Goal: Check status: Check status

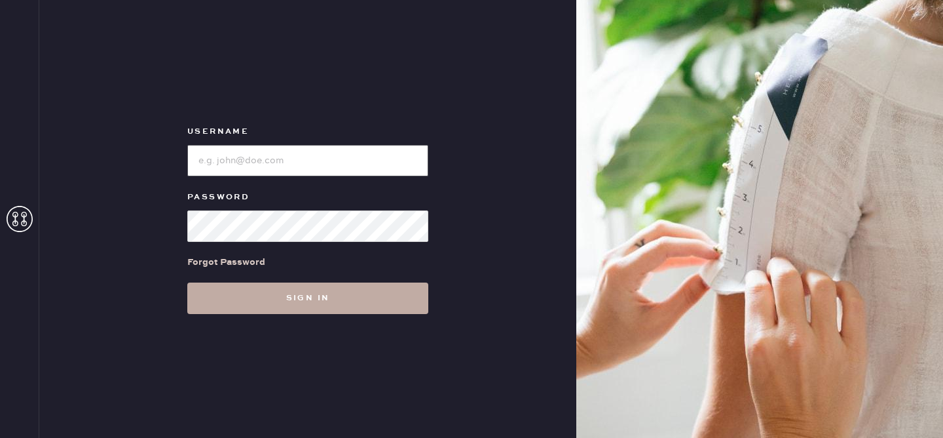
type input "reformationvalencia"
click at [257, 301] on button "Sign in" at bounding box center [307, 297] width 241 height 31
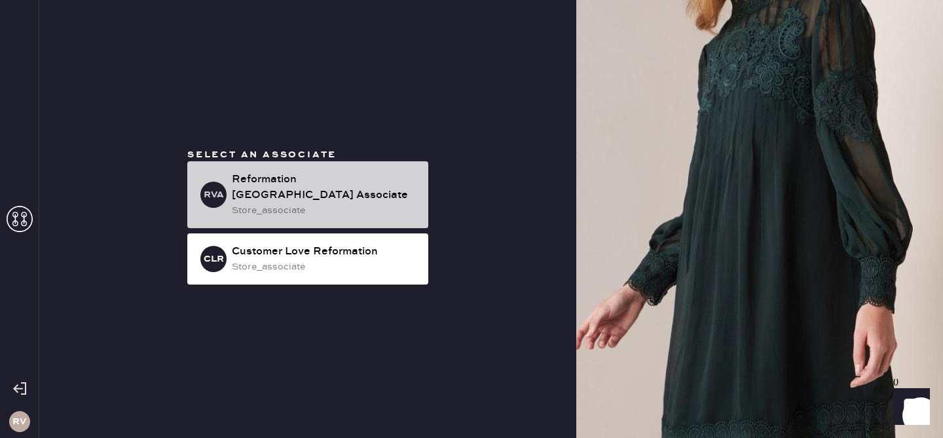
click at [354, 183] on div "Reformation [GEOGRAPHIC_DATA] Associate" at bounding box center [325, 187] width 186 height 31
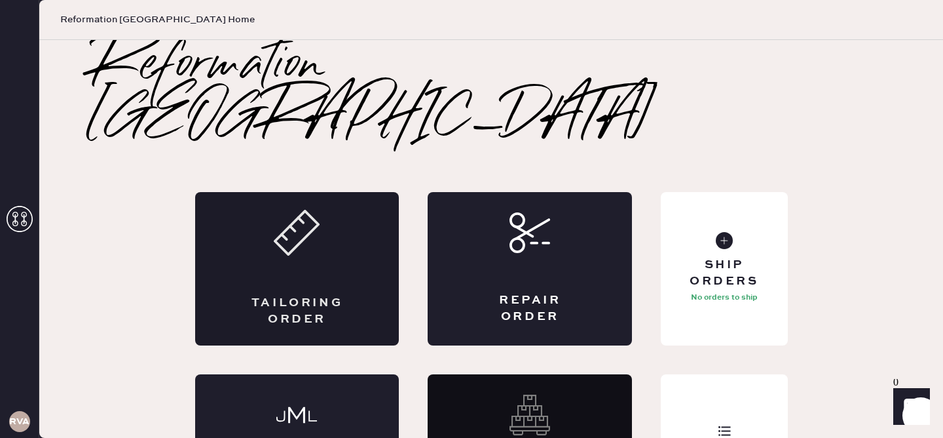
click at [346, 232] on div "Tailoring Order" at bounding box center [297, 268] width 204 height 153
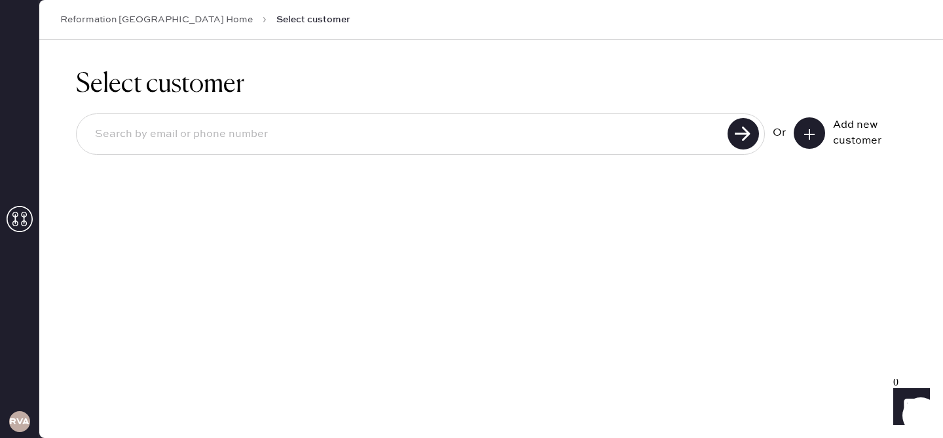
click at [698, 134] on input at bounding box center [404, 134] width 639 height 30
type input "[EMAIL_ADDRESS][DOMAIN_NAME]"
click at [741, 130] on use at bounding box center [743, 133] width 31 height 31
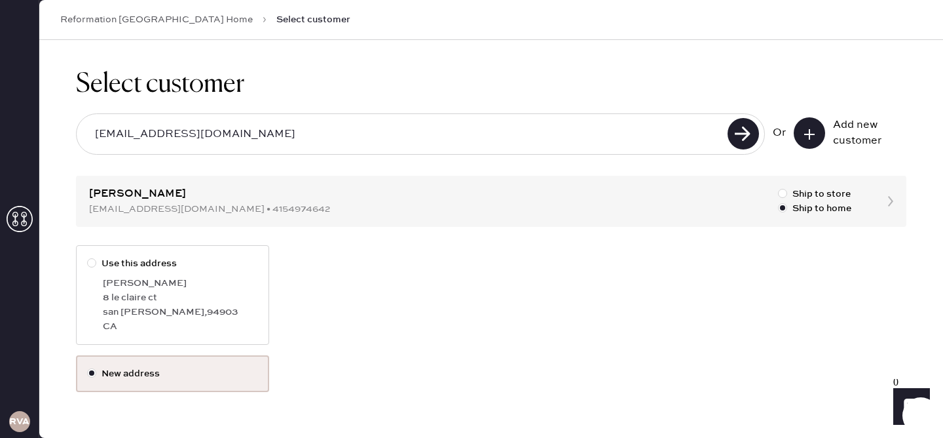
click at [575, 273] on div "Use this address [PERSON_NAME] [STREET_ADDRESS][PERSON_NAME][PERSON_NAME]" at bounding box center [491, 300] width 831 height 110
drag, startPoint x: 575, startPoint y: 273, endPoint x: 584, endPoint y: 277, distance: 10.3
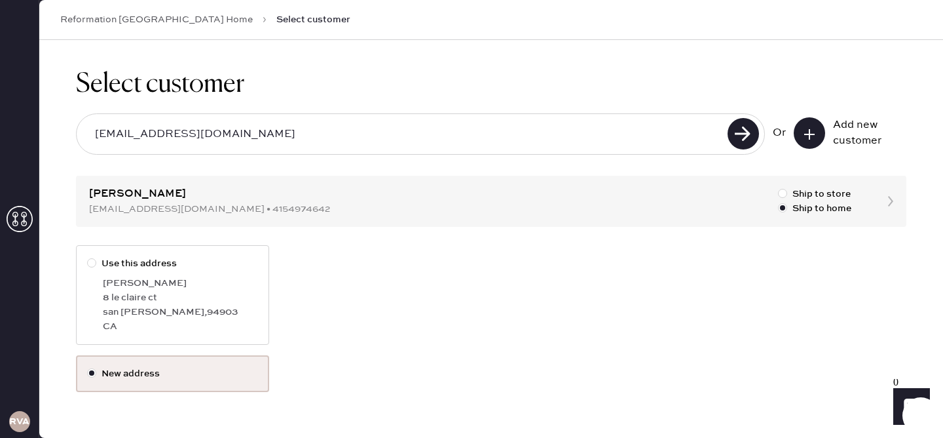
click at [584, 277] on div "Use this address [PERSON_NAME] [STREET_ADDRESS][PERSON_NAME][PERSON_NAME]" at bounding box center [491, 300] width 831 height 110
click at [520, 258] on div "Use this address [PERSON_NAME] [STREET_ADDRESS][PERSON_NAME][PERSON_NAME]" at bounding box center [491, 300] width 831 height 110
drag, startPoint x: 97, startPoint y: 281, endPoint x: 227, endPoint y: 278, distance: 130.4
click at [227, 278] on label "Use this address [PERSON_NAME] [STREET_ADDRESS][PERSON_NAME][PERSON_NAME]" at bounding box center [172, 295] width 193 height 100
copy div "[PERSON_NAME]"
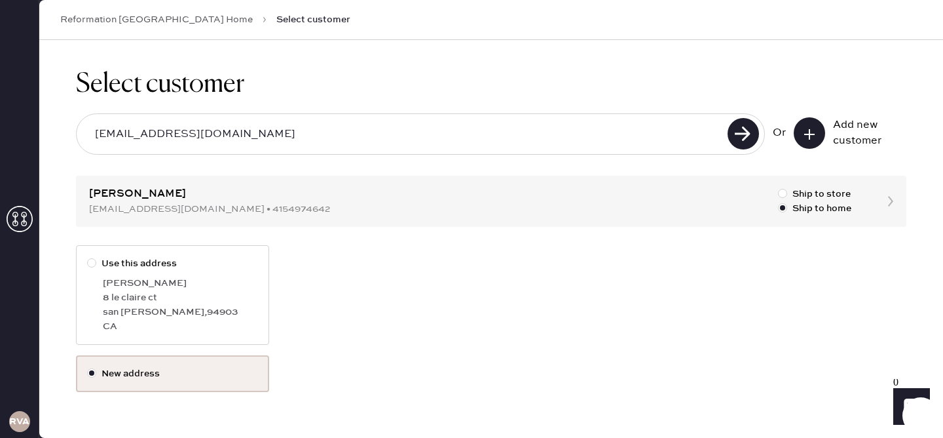
click at [127, 13] on link "Reformation [GEOGRAPHIC_DATA] Home" at bounding box center [156, 19] width 193 height 13
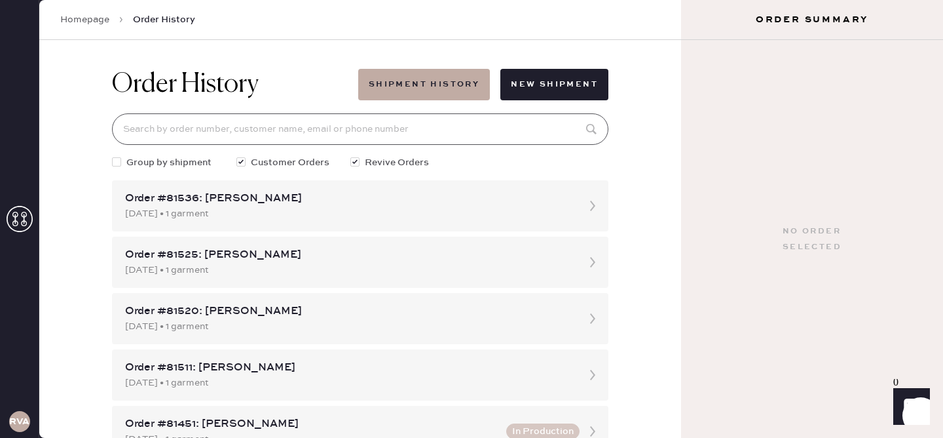
click at [269, 130] on input at bounding box center [360, 128] width 497 height 31
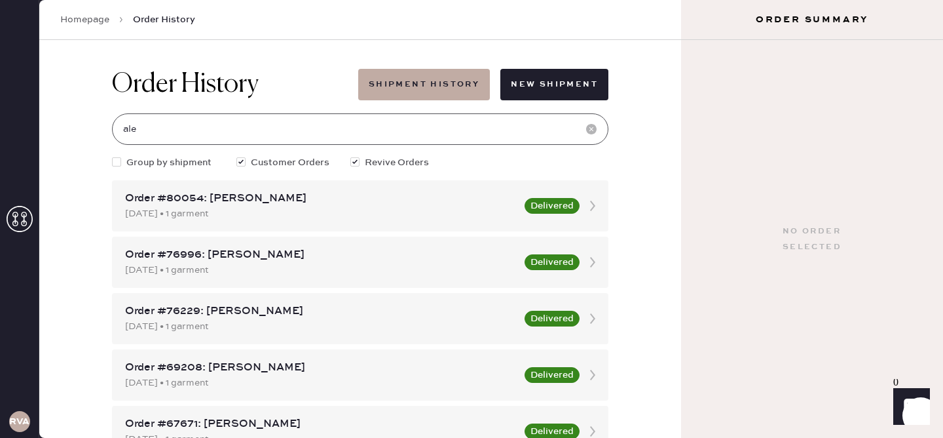
type input "[EMAIL_ADDRESS][DOMAIN_NAME]"
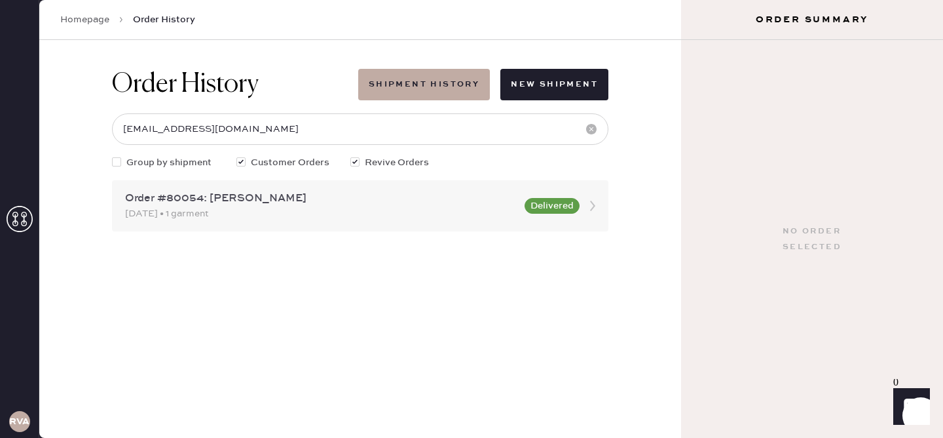
click at [454, 199] on div "Order #80054: [PERSON_NAME]" at bounding box center [321, 199] width 392 height 16
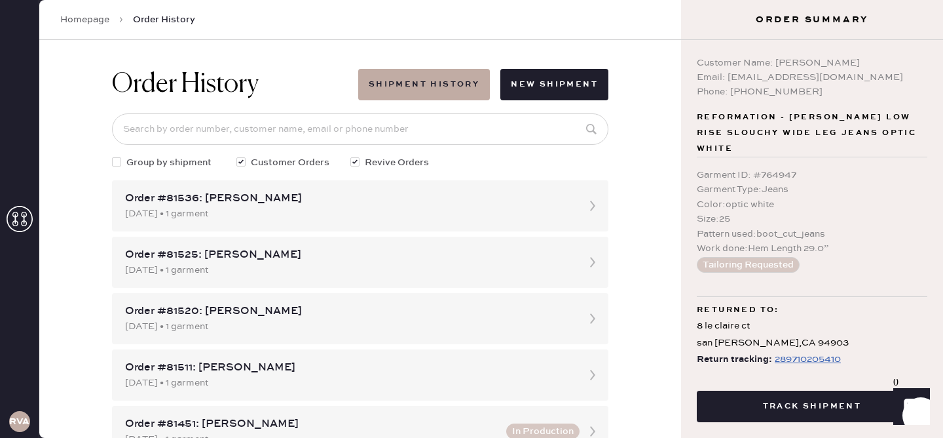
click at [92, 17] on link "Homepage" at bounding box center [84, 19] width 49 height 13
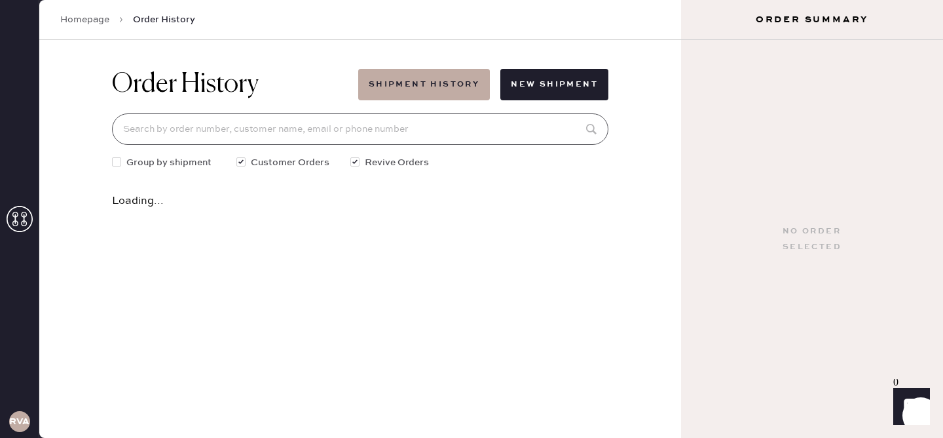
click at [408, 123] on input at bounding box center [360, 128] width 497 height 31
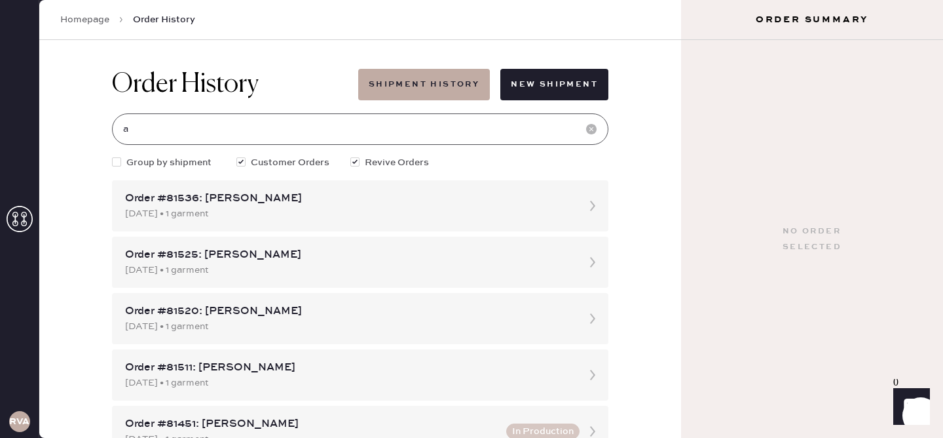
type input "[EMAIL_ADDRESS][DOMAIN_NAME]"
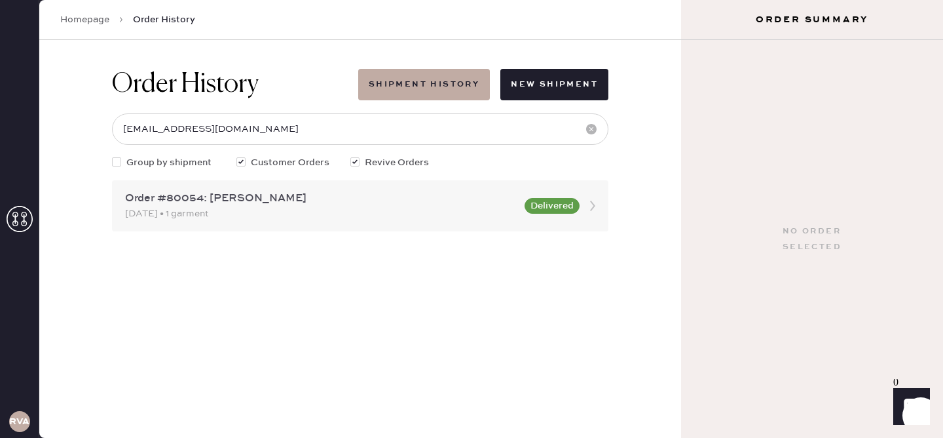
click at [311, 215] on div "[DATE] • 1 garment" at bounding box center [321, 213] width 392 height 14
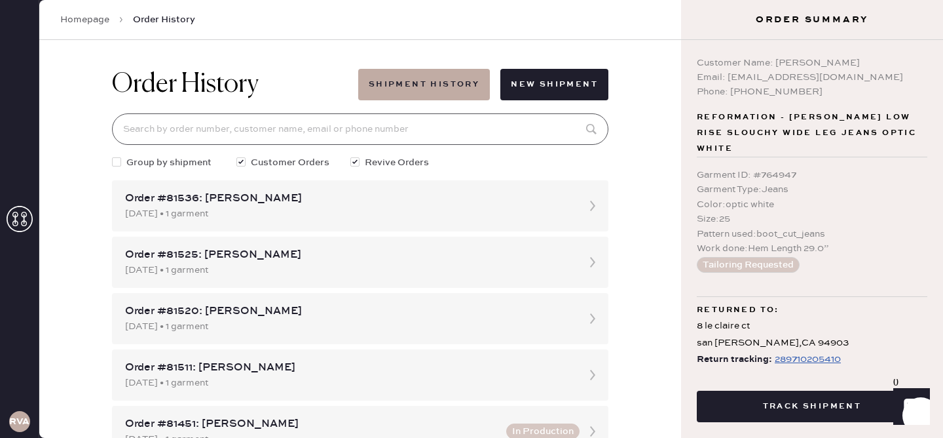
click at [345, 134] on input at bounding box center [360, 128] width 497 height 31
type input "[EMAIL_ADDRESS][DOMAIN_NAME]"
